Goal: Find specific page/section: Find specific page/section

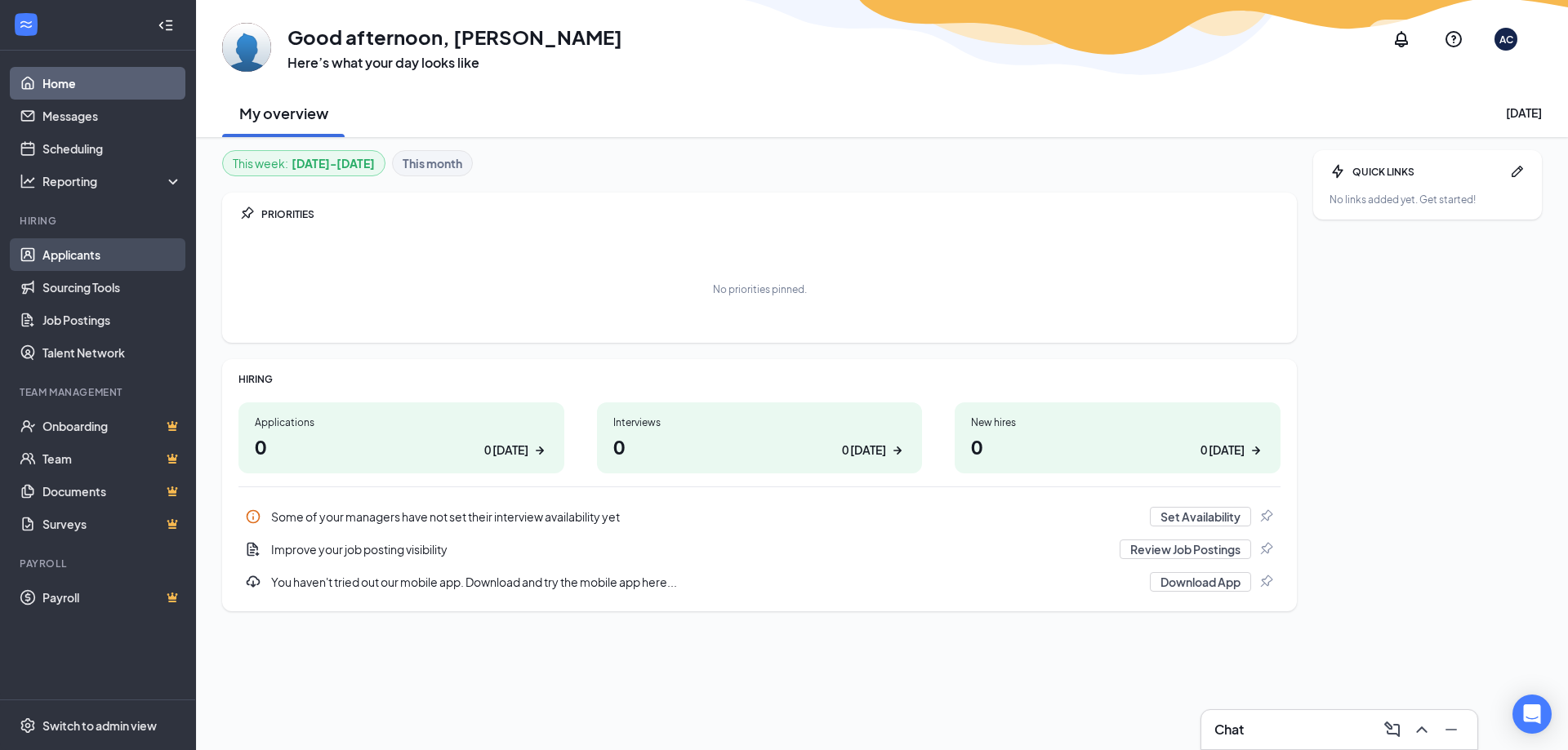
click at [117, 268] on link "Applicants" at bounding box center [113, 254] width 140 height 33
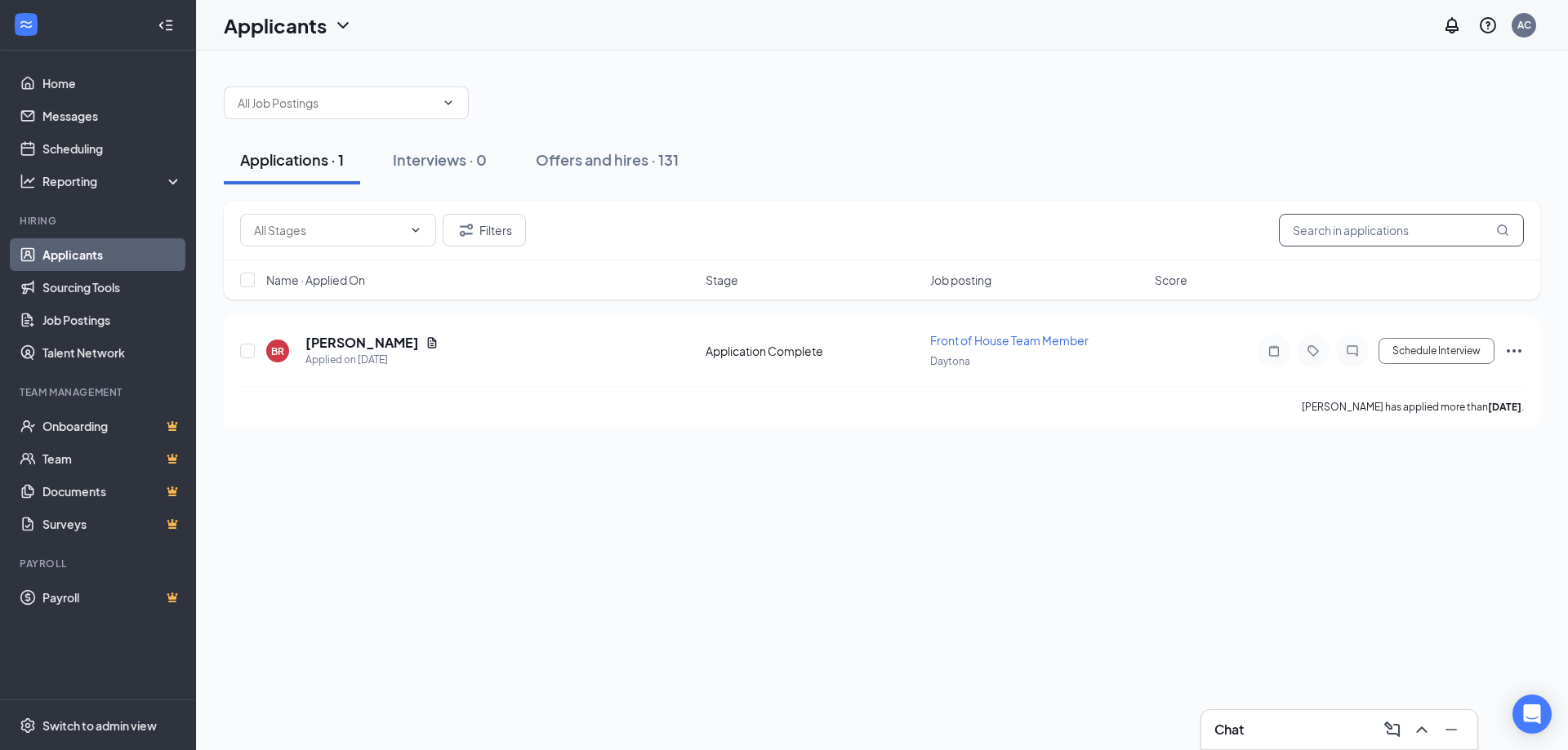
click at [1355, 228] on input "text" at bounding box center [1401, 230] width 245 height 33
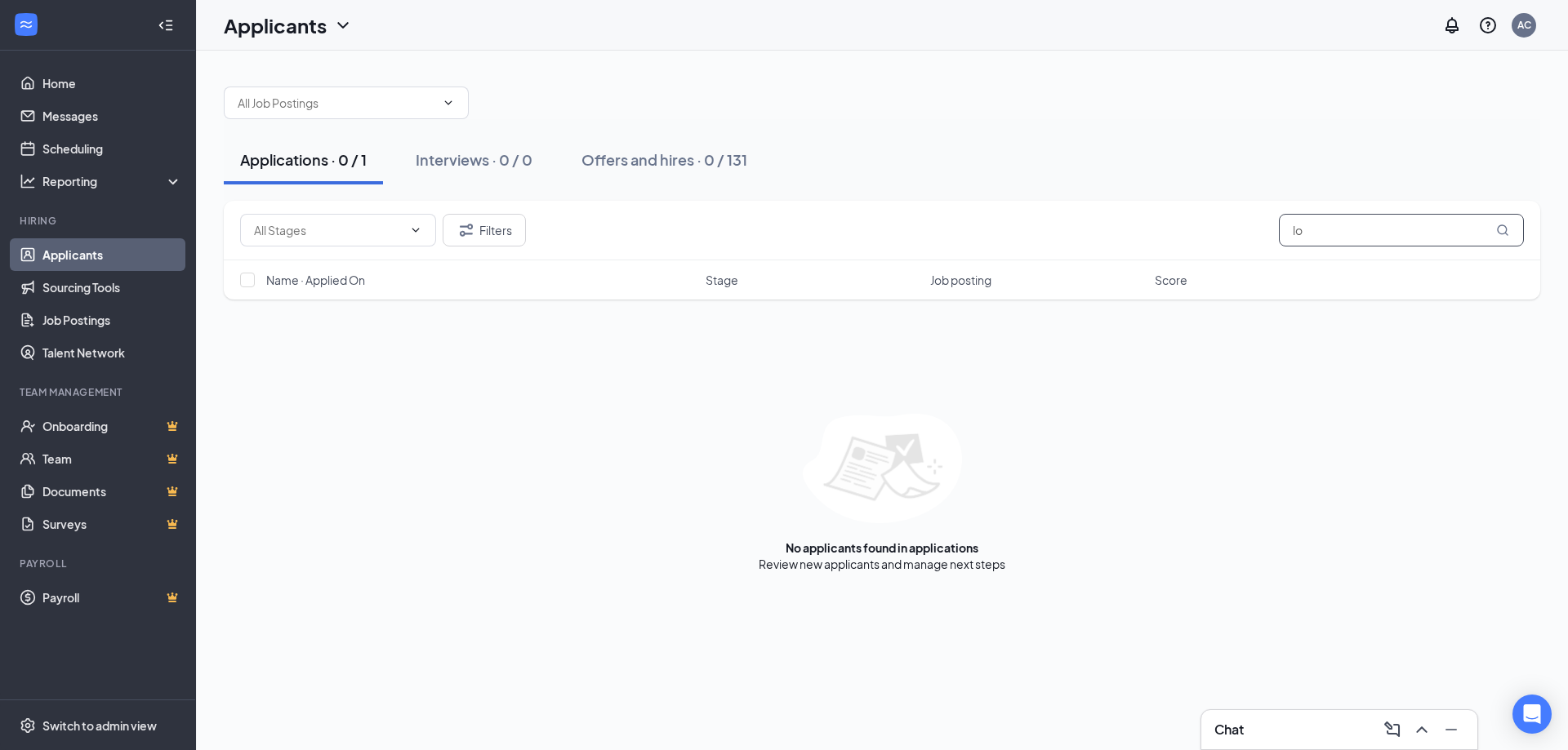
type input "l"
type input "ymo"
